Goal: Book appointment/travel/reservation

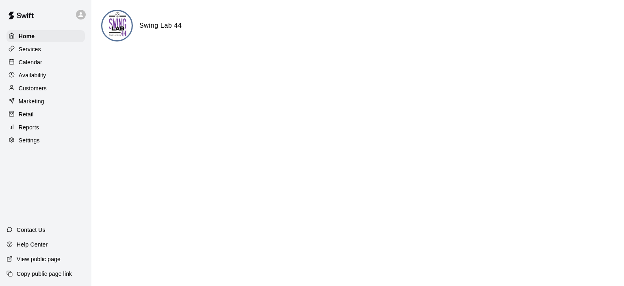
click at [36, 64] on p "Calendar" at bounding box center [31, 62] width 24 height 8
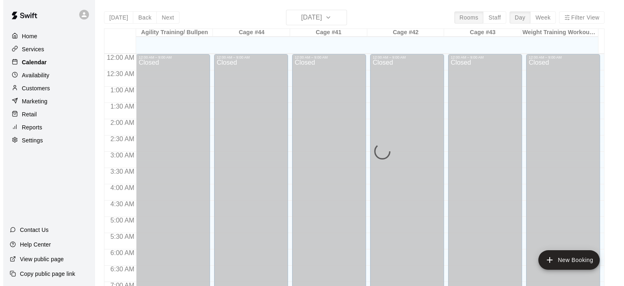
scroll to position [497, 0]
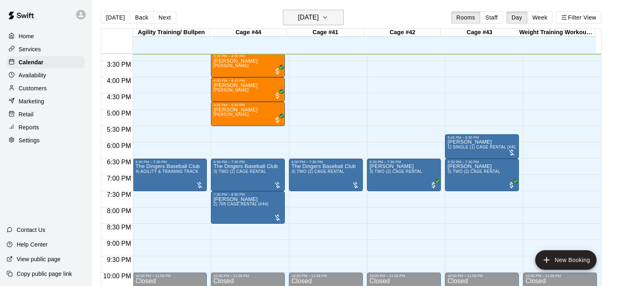
click at [328, 19] on icon "button" at bounding box center [325, 18] width 7 height 10
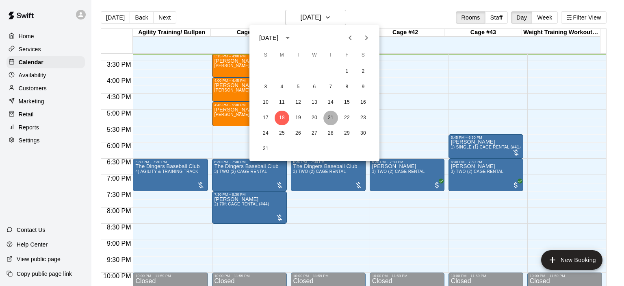
click at [334, 117] on button "21" at bounding box center [331, 118] width 15 height 15
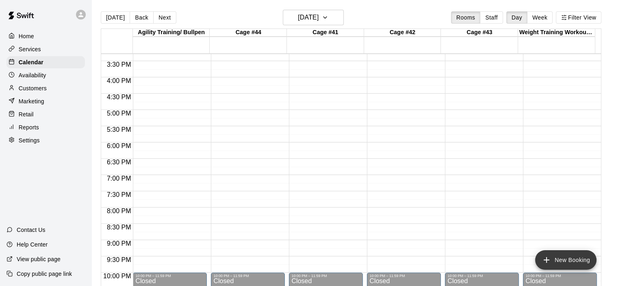
click at [555, 261] on button "New Booking" at bounding box center [565, 260] width 61 height 20
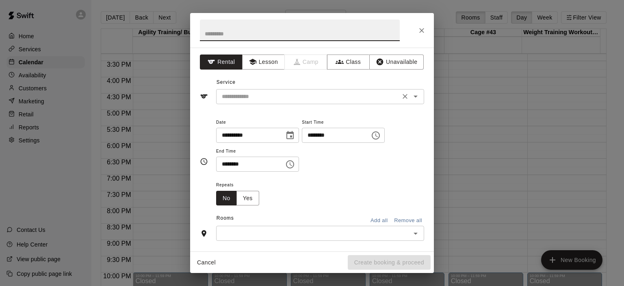
click at [411, 99] on icon "Open" at bounding box center [416, 96] width 10 height 10
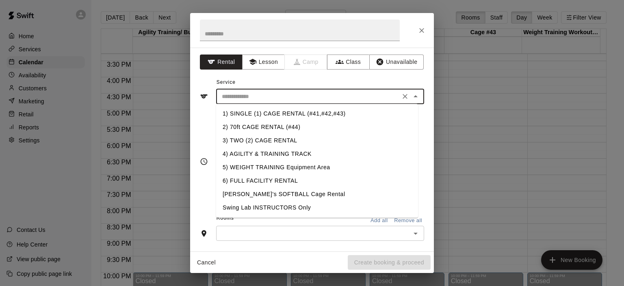
click at [300, 112] on li "1) SINGLE (1) CAGE RENTAL (#41,#42,#43)" at bounding box center [317, 113] width 202 height 13
type input "**********"
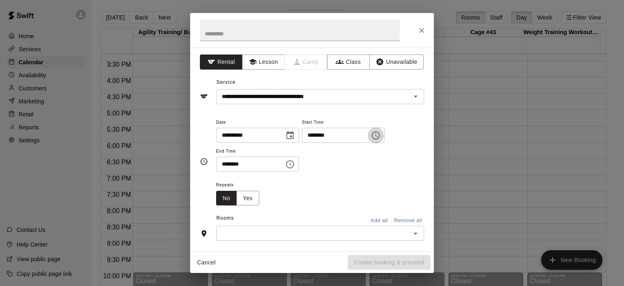
click at [380, 135] on icon "Choose time, selected time is 3:00 PM" at bounding box center [376, 135] width 8 height 8
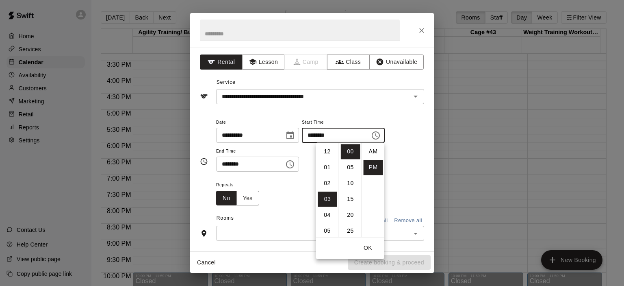
scroll to position [15, 0]
click at [324, 167] on li "04" at bounding box center [328, 167] width 20 height 15
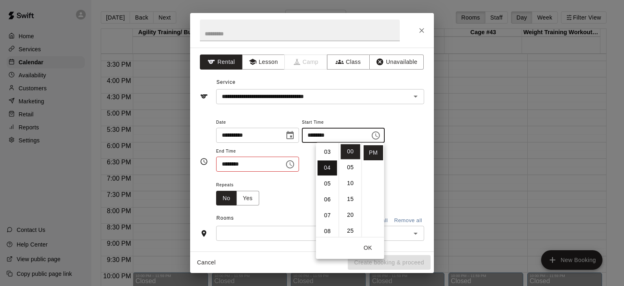
type input "********"
click at [301, 197] on div "Repeats No Yes" at bounding box center [320, 193] width 208 height 26
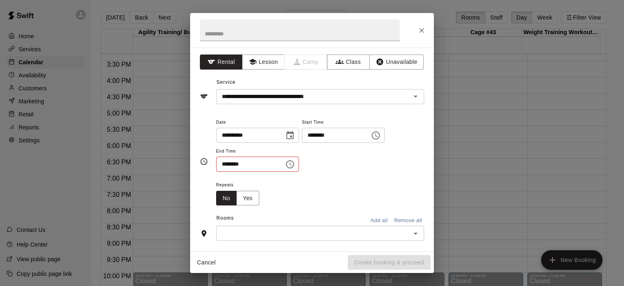
click at [295, 164] on icon "Choose time, selected time is 3:30 PM" at bounding box center [290, 164] width 10 height 10
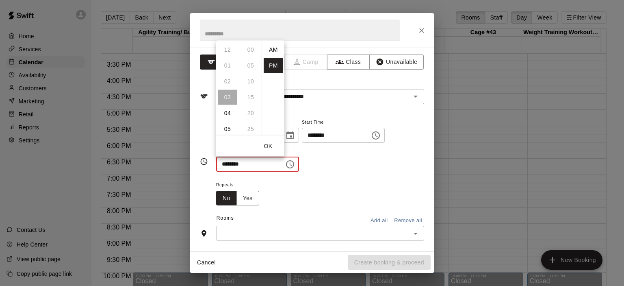
scroll to position [15, 0]
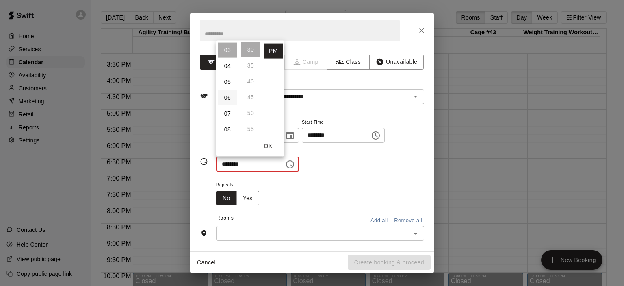
click at [229, 96] on li "06" at bounding box center [228, 97] width 20 height 15
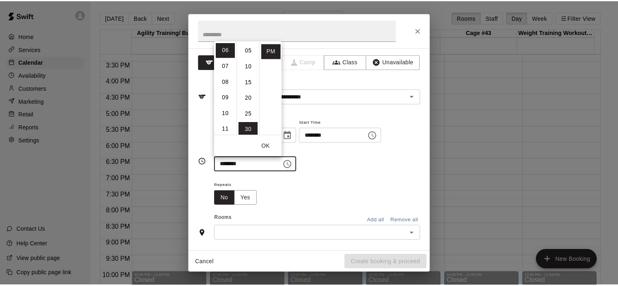
scroll to position [0, 0]
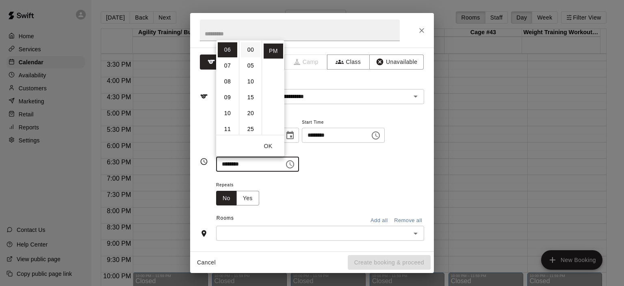
click at [252, 45] on li "00" at bounding box center [251, 49] width 20 height 15
type input "********"
click at [369, 173] on div "**********" at bounding box center [320, 148] width 208 height 63
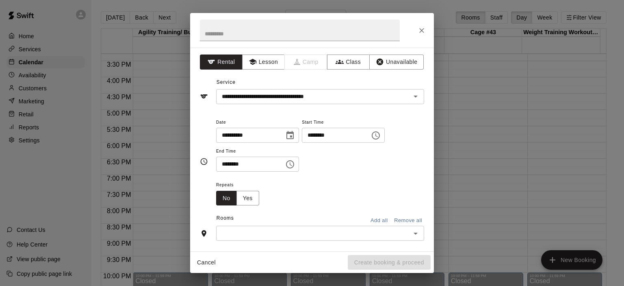
click at [411, 236] on icon "Open" at bounding box center [416, 233] width 10 height 10
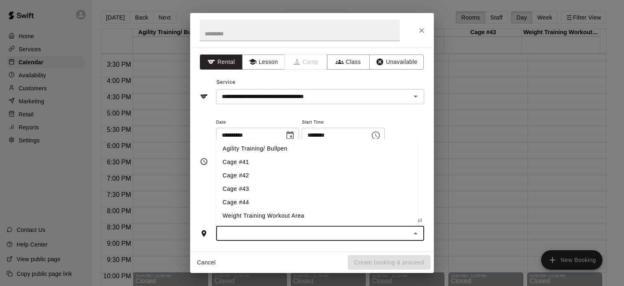
click at [272, 161] on li "Cage #41" at bounding box center [317, 162] width 202 height 13
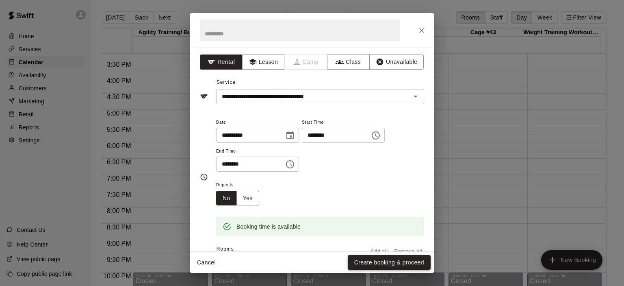
click at [390, 261] on button "Create booking & proceed" at bounding box center [389, 262] width 83 height 15
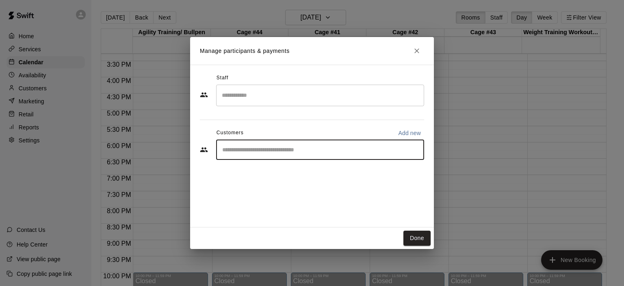
click at [275, 147] on input "Start typing to search customers..." at bounding box center [320, 150] width 201 height 8
type input "*****"
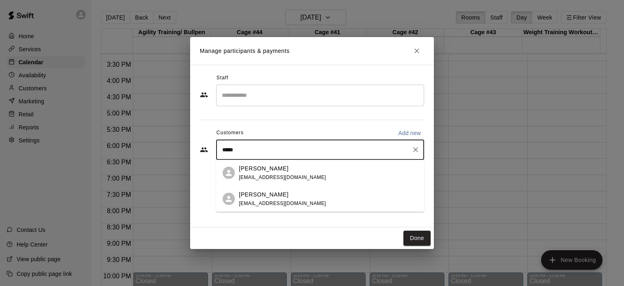
click at [255, 169] on p "[PERSON_NAME]" at bounding box center [264, 168] width 50 height 9
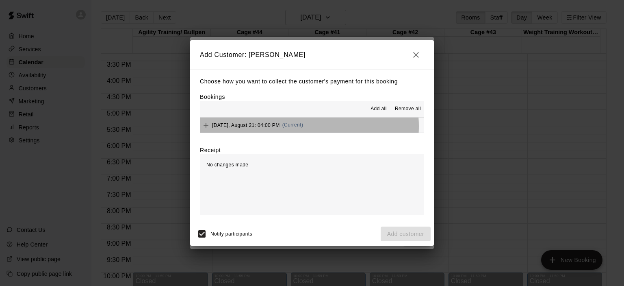
click at [296, 127] on span "(Current)" at bounding box center [293, 125] width 21 height 6
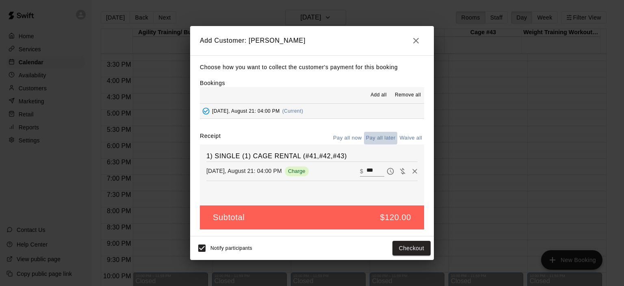
click at [385, 138] on button "Pay all later" at bounding box center [381, 138] width 34 height 13
click at [410, 245] on button "Add customer" at bounding box center [406, 248] width 50 height 15
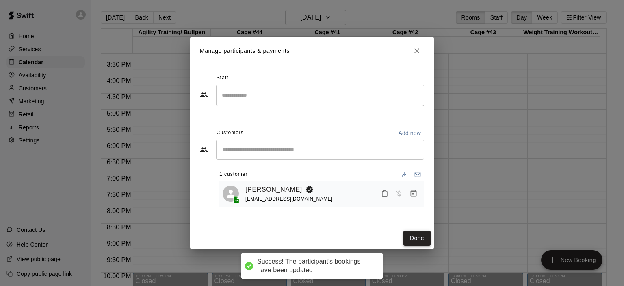
click at [420, 240] on button "Done" at bounding box center [417, 238] width 27 height 15
